Goal: Task Accomplishment & Management: Use online tool/utility

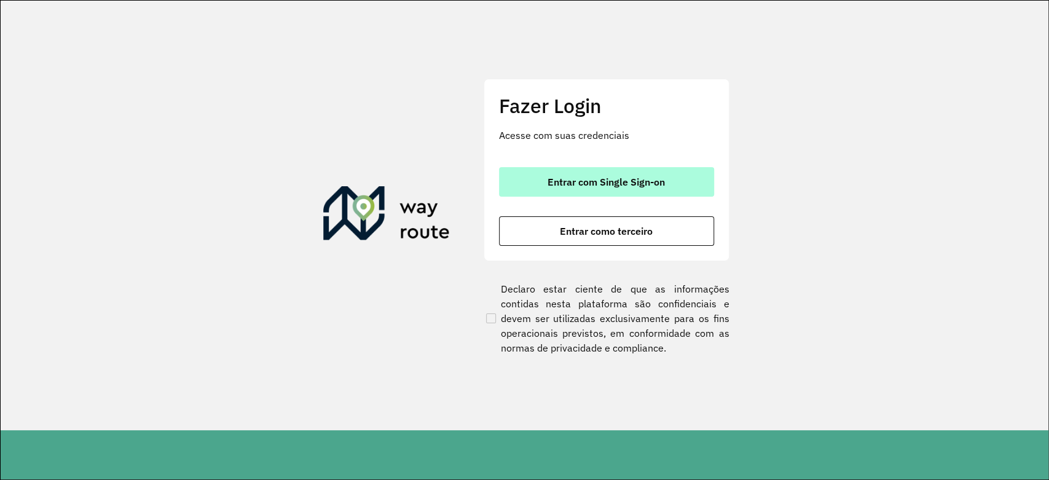
click at [561, 186] on span "Entrar com Single Sign-on" at bounding box center [606, 182] width 117 height 10
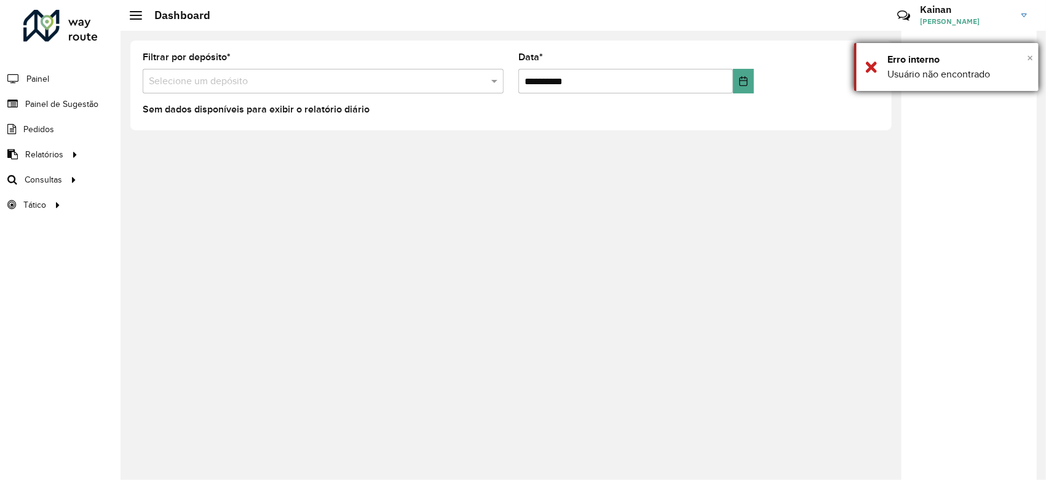
click at [1027, 55] on span "×" at bounding box center [1030, 58] width 6 height 14
